Goal: Task Accomplishment & Management: Use online tool/utility

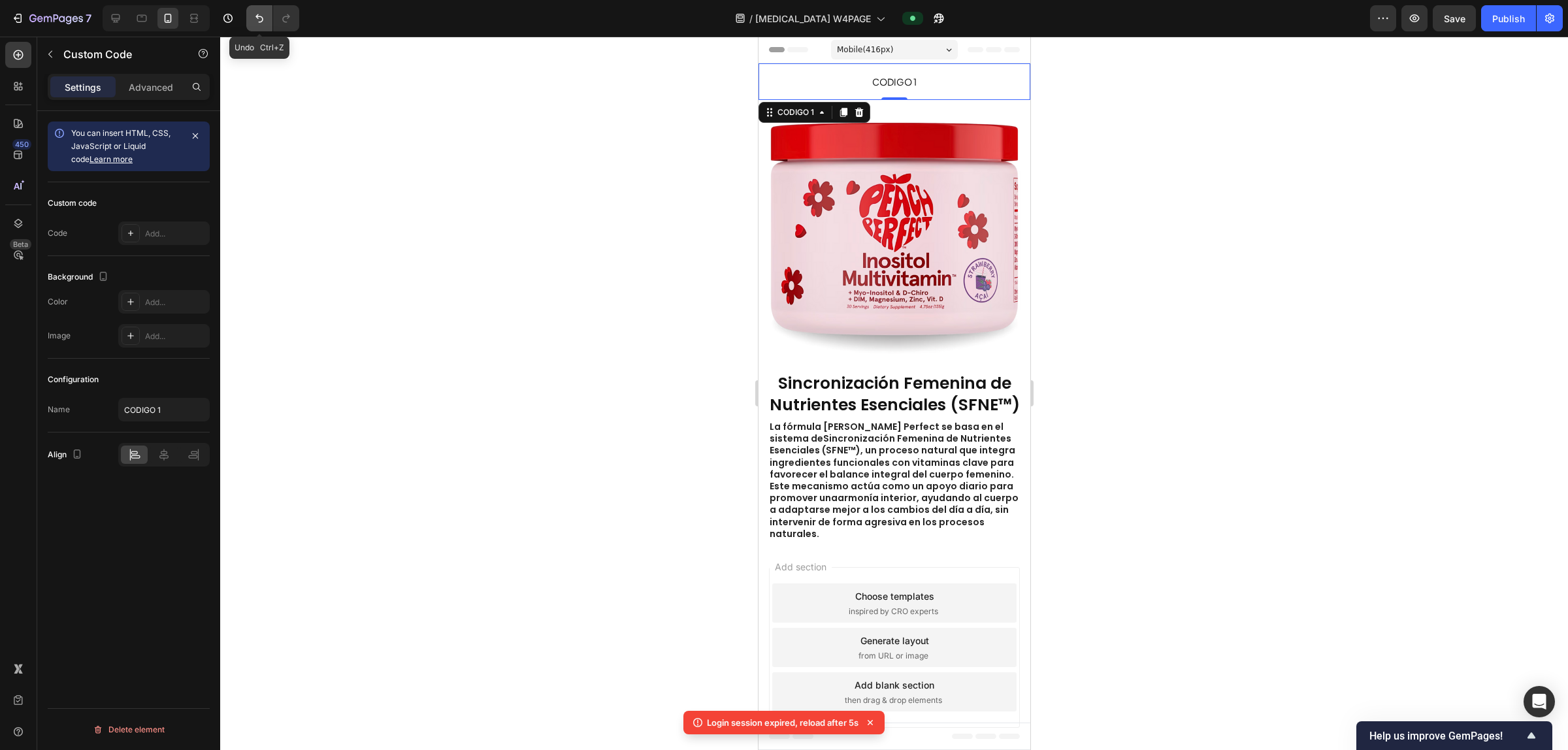
click at [258, 19] on icon "Undo/Redo" at bounding box center [260, 19] width 13 height 13
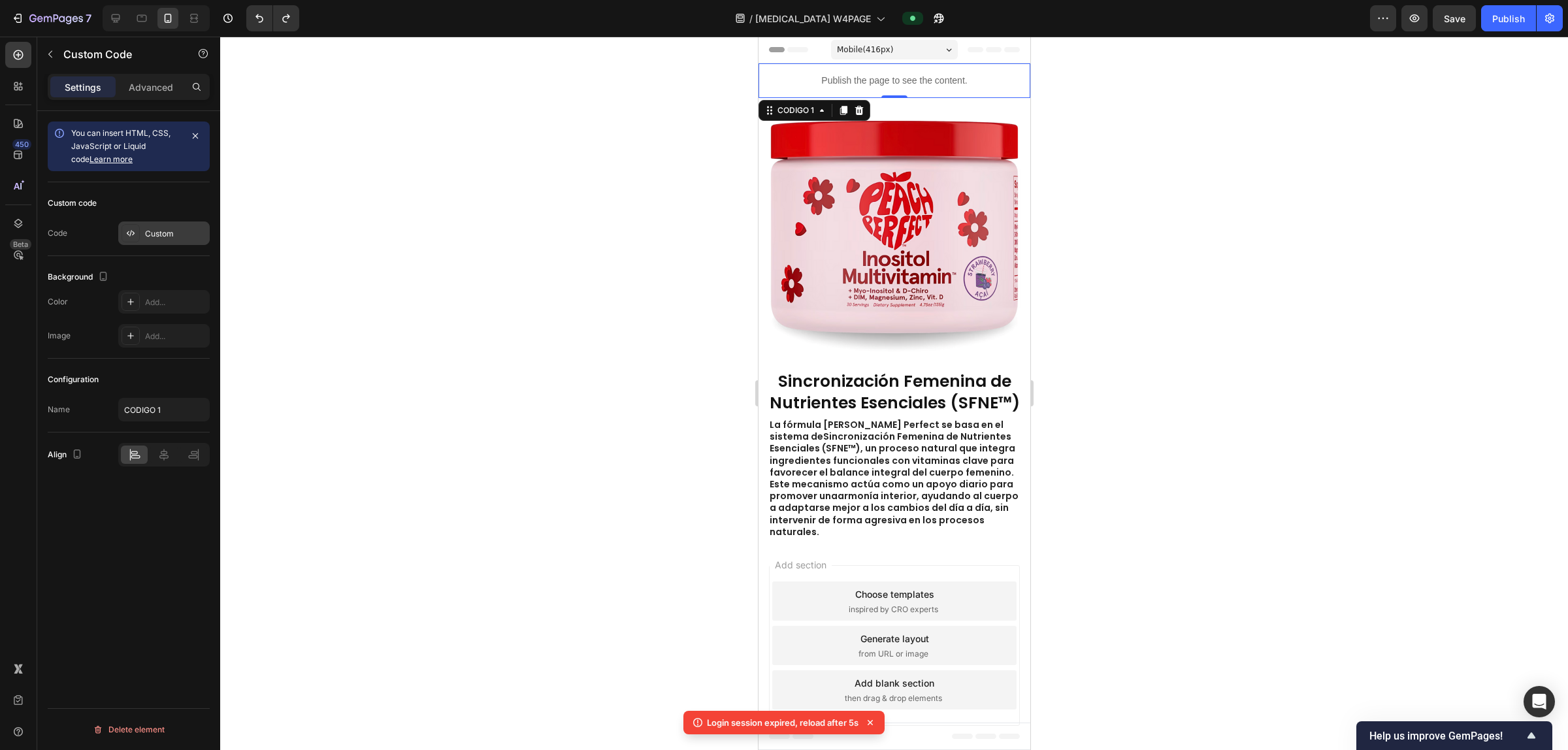
click at [173, 238] on div "Custom" at bounding box center [175, 233] width 62 height 12
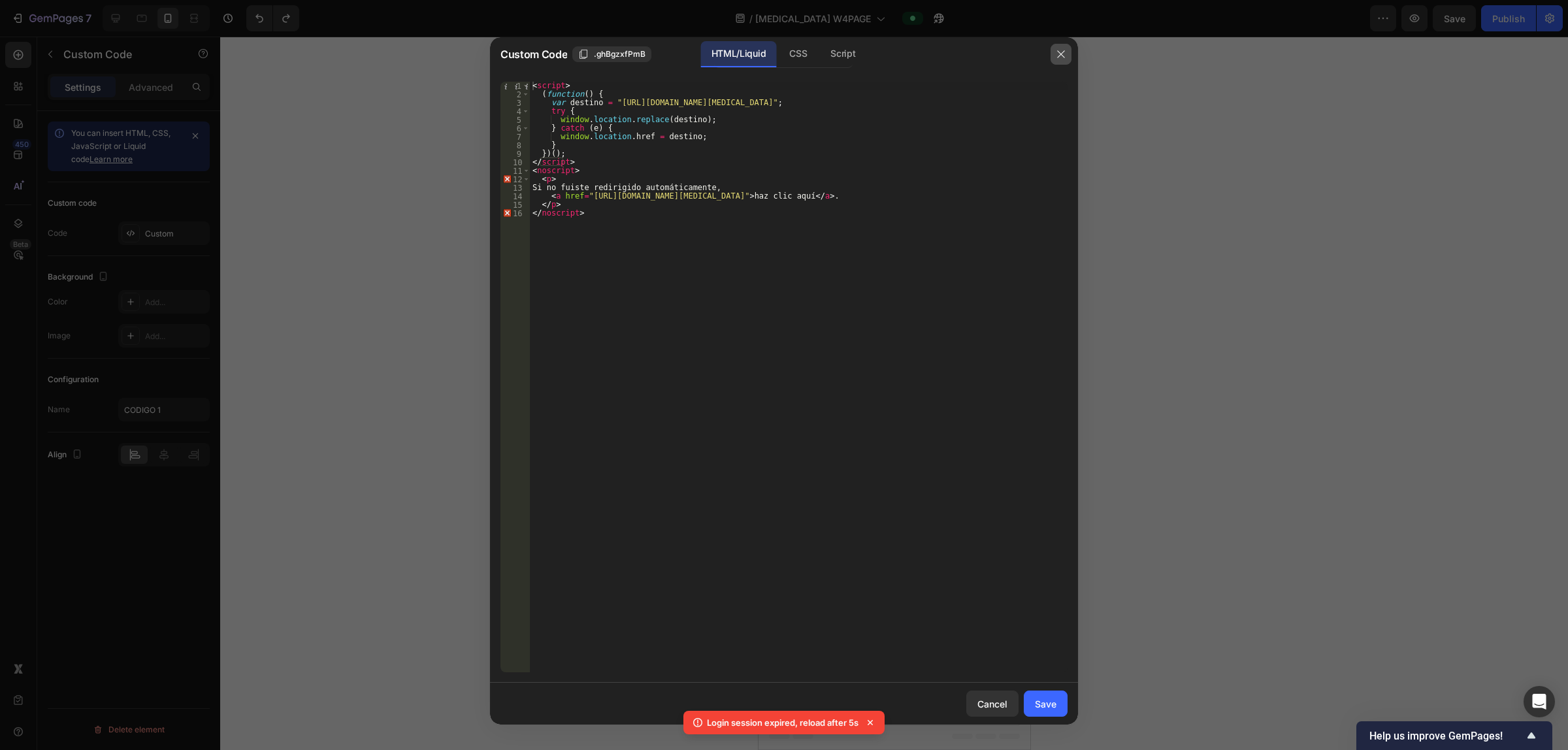
click at [1055, 54] on icon "button" at bounding box center [1061, 54] width 10 height 10
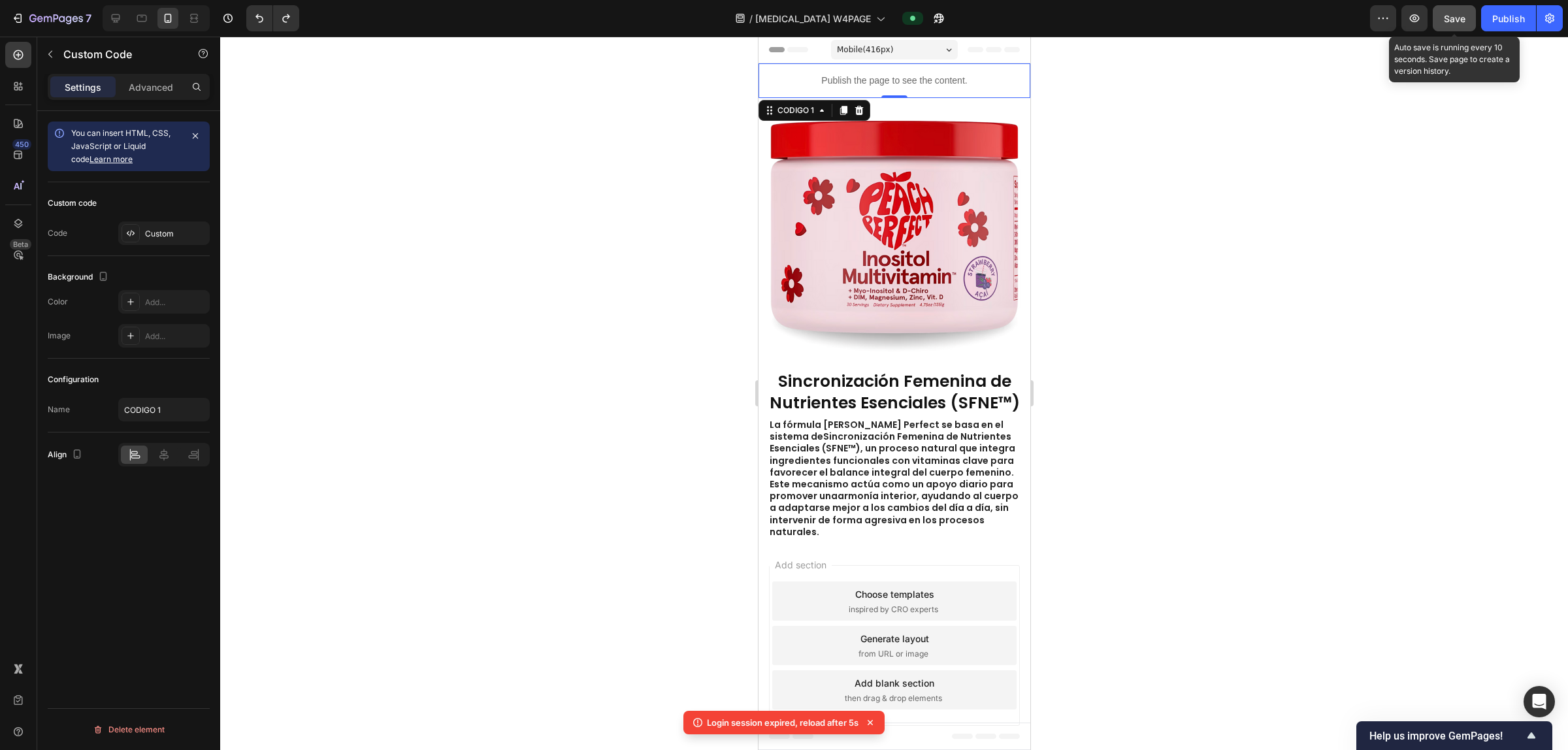
click at [1458, 17] on span "Save" at bounding box center [1455, 19] width 22 height 11
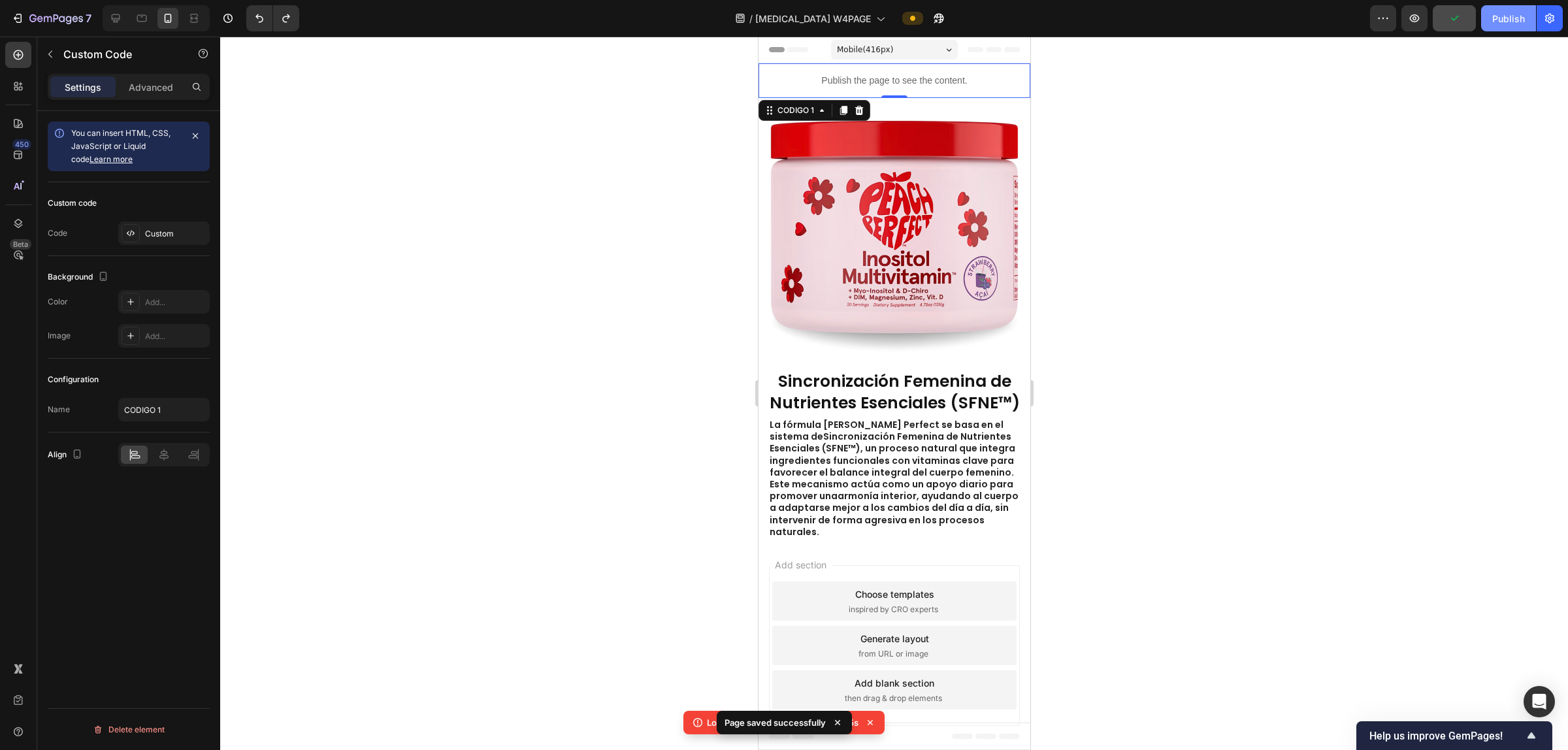
click at [1501, 12] on div "Publish" at bounding box center [1508, 19] width 33 height 13
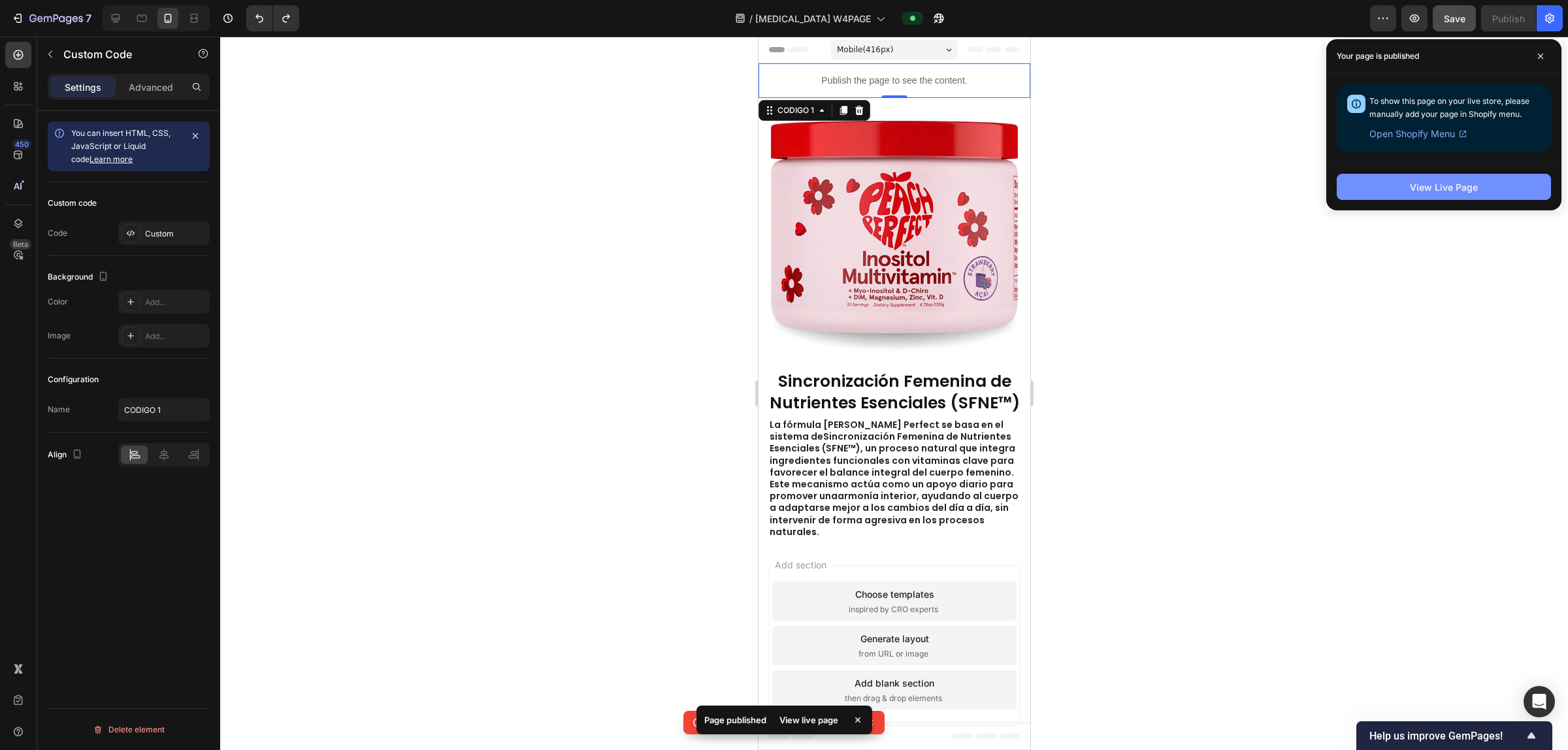
click at [1434, 174] on button "View Live Page" at bounding box center [1444, 186] width 214 height 26
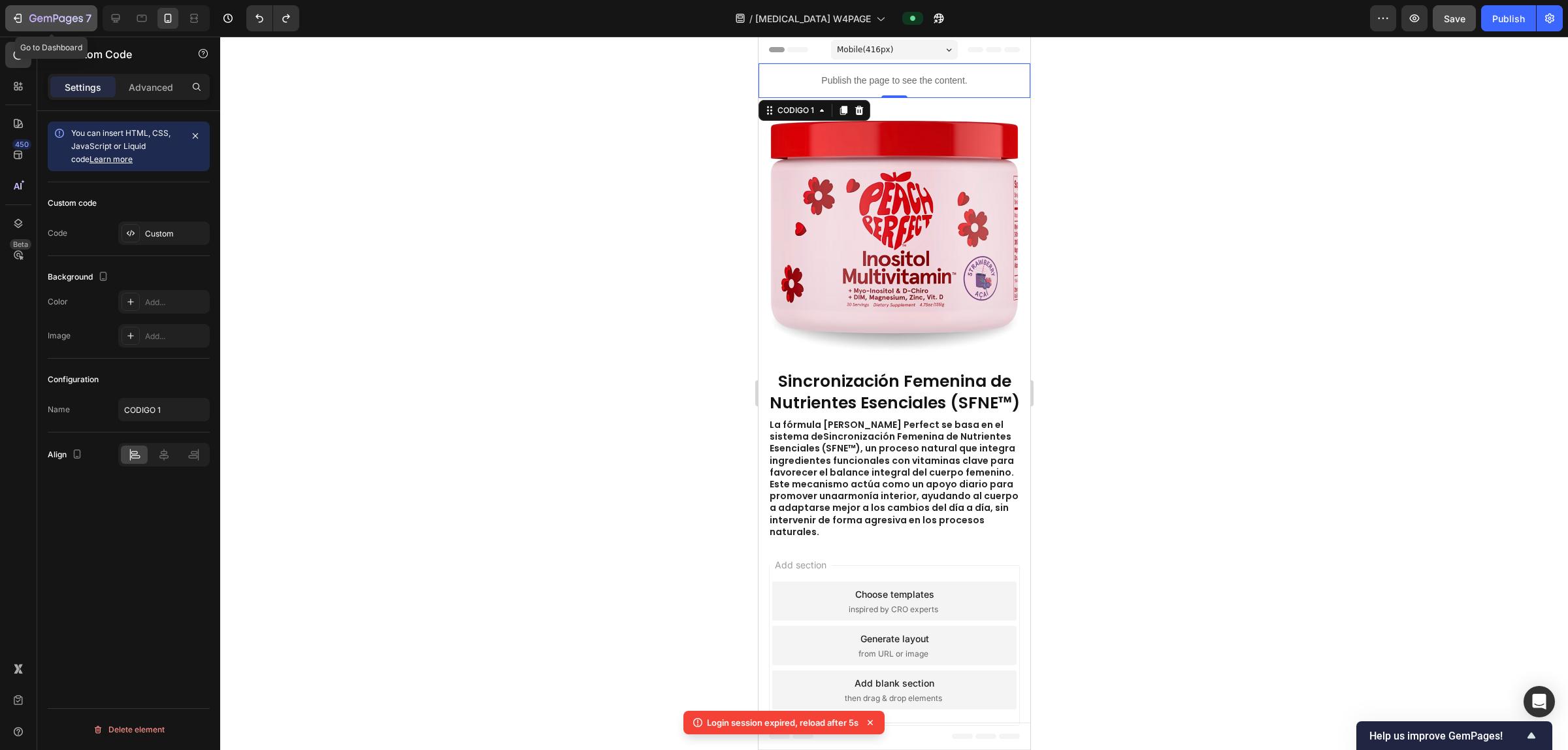
click at [11, 8] on button "7" at bounding box center [51, 18] width 92 height 26
